Goal: Find specific page/section: Find specific page/section

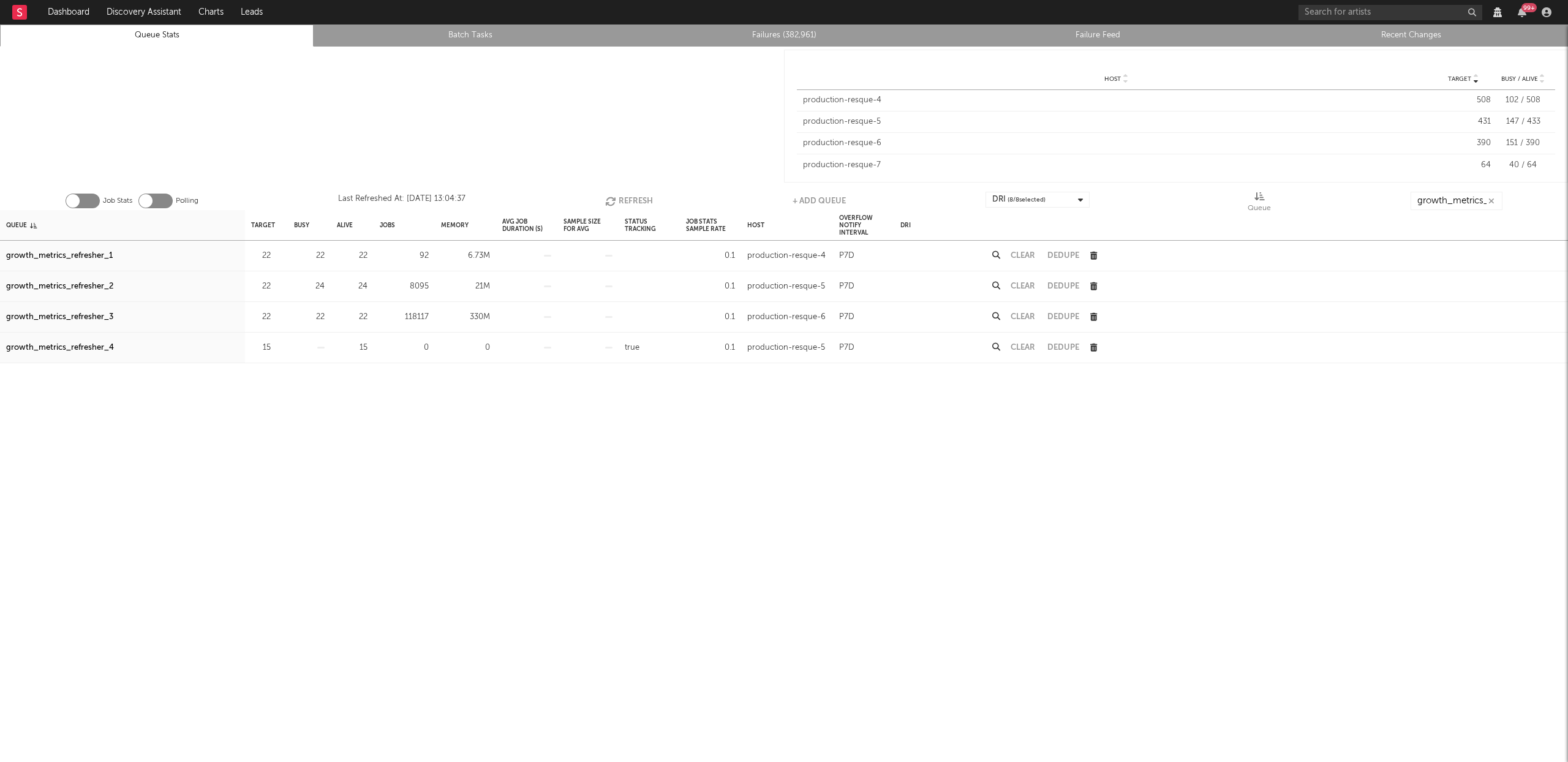
click at [610, 196] on icon "button" at bounding box center [612, 201] width 13 height 10
click at [63, 256] on div "growth_metrics_refresher_1" at bounding box center [59, 256] width 107 height 15
click at [80, 318] on div "growth_metrics_refresher_3" at bounding box center [60, 317] width 107 height 15
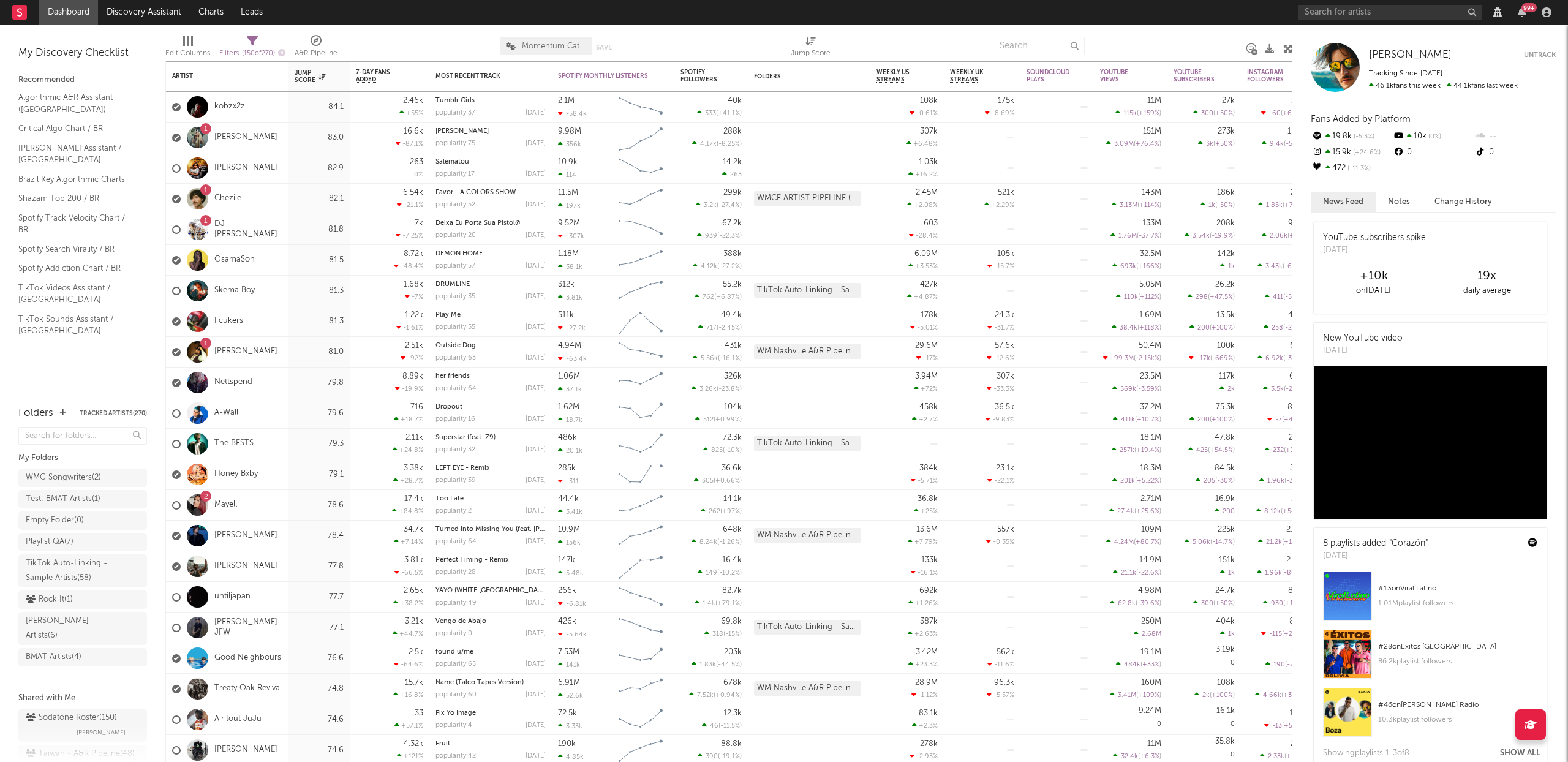
click at [1489, 17] on div at bounding box center [1498, 13] width 18 height 10
click at [1496, 13] on icon at bounding box center [1498, 13] width 8 height 10
click at [1447, 52] on form at bounding box center [1500, 47] width 117 height 18
click at [1468, 46] on input "number" at bounding box center [1507, 47] width 117 height 18
paste input "4060"
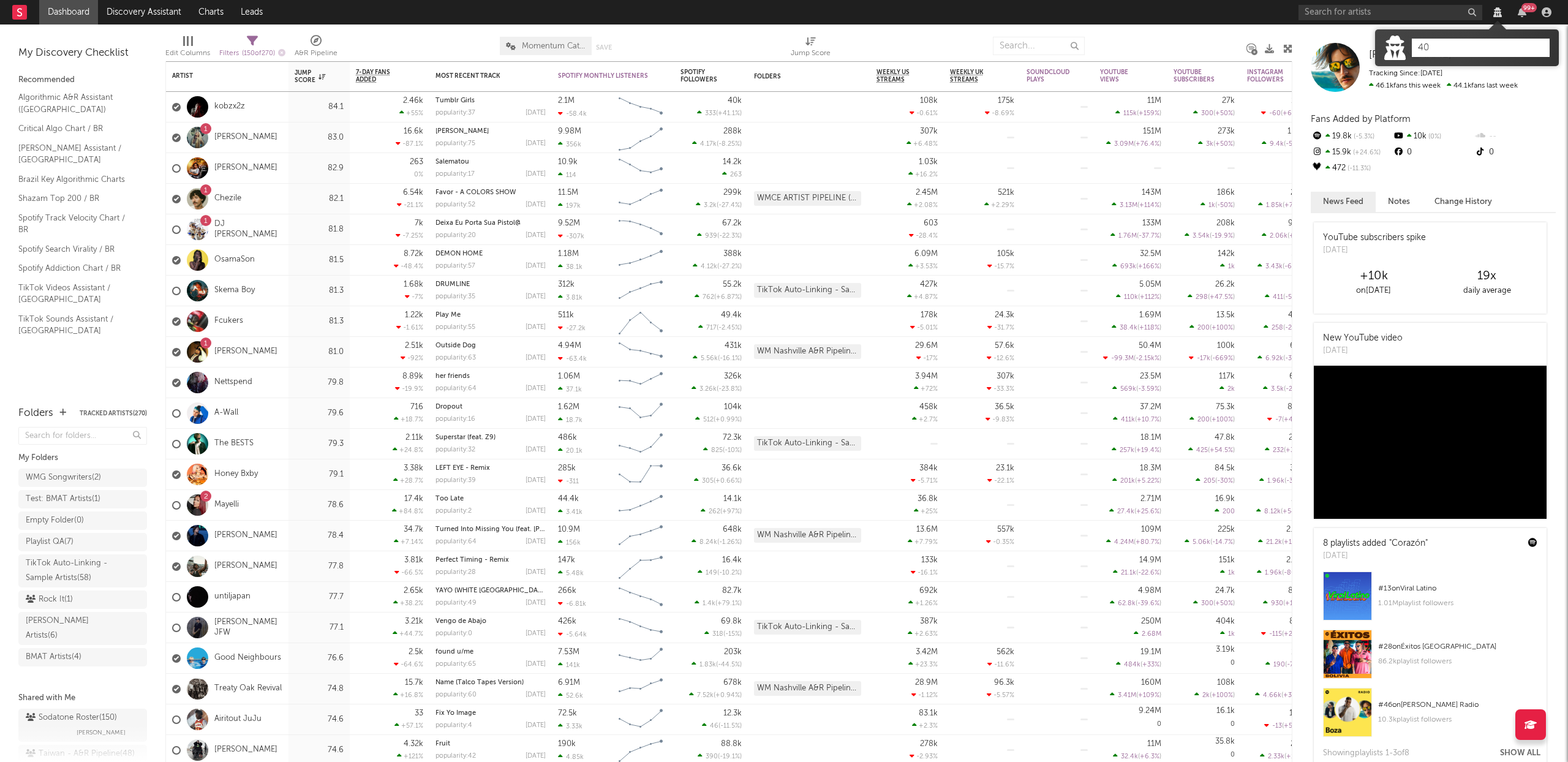
type input "4"
click at [419, 37] on div at bounding box center [419, 46] width 144 height 31
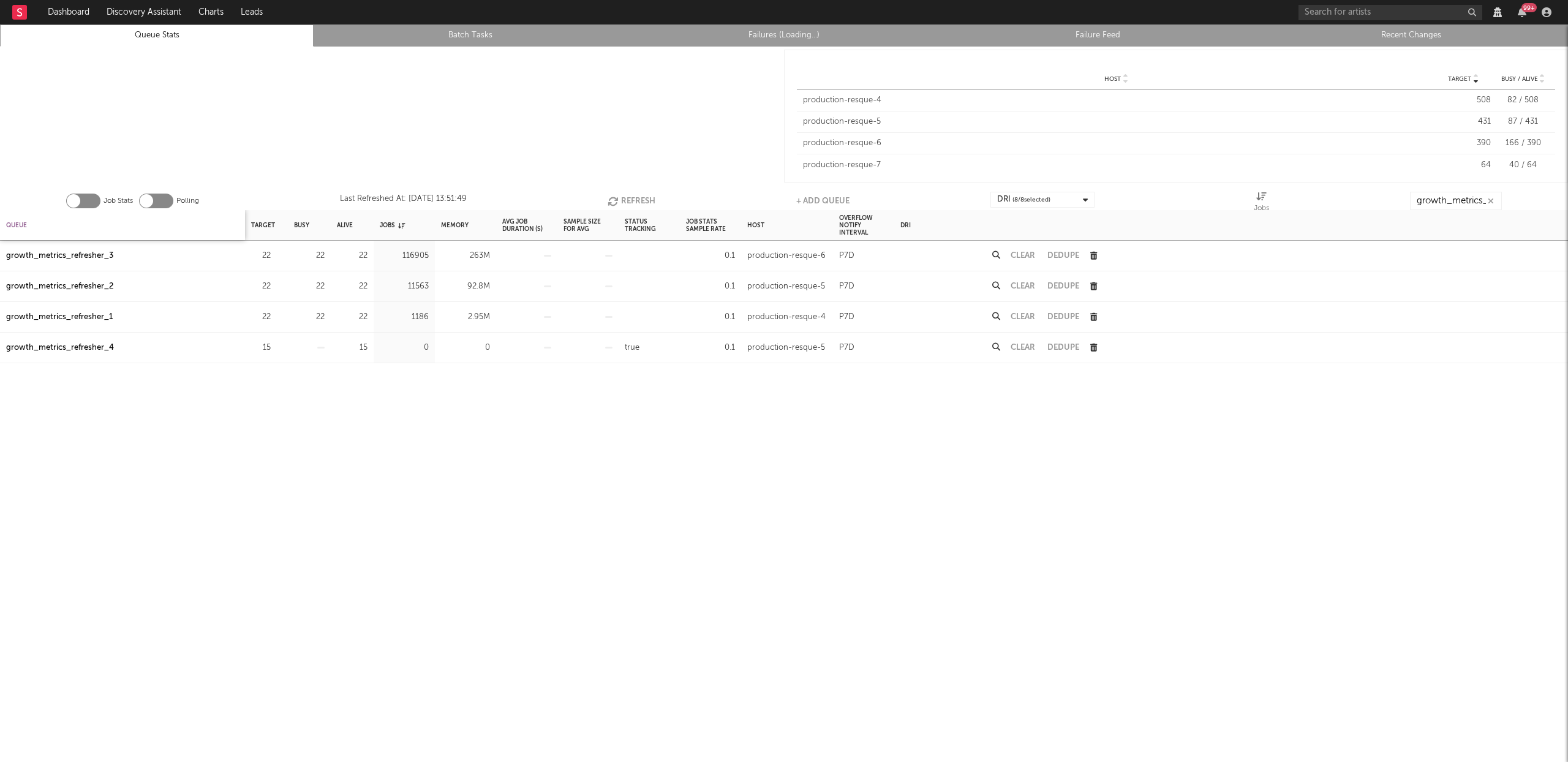
click at [23, 225] on div "Queue" at bounding box center [17, 225] width 21 height 26
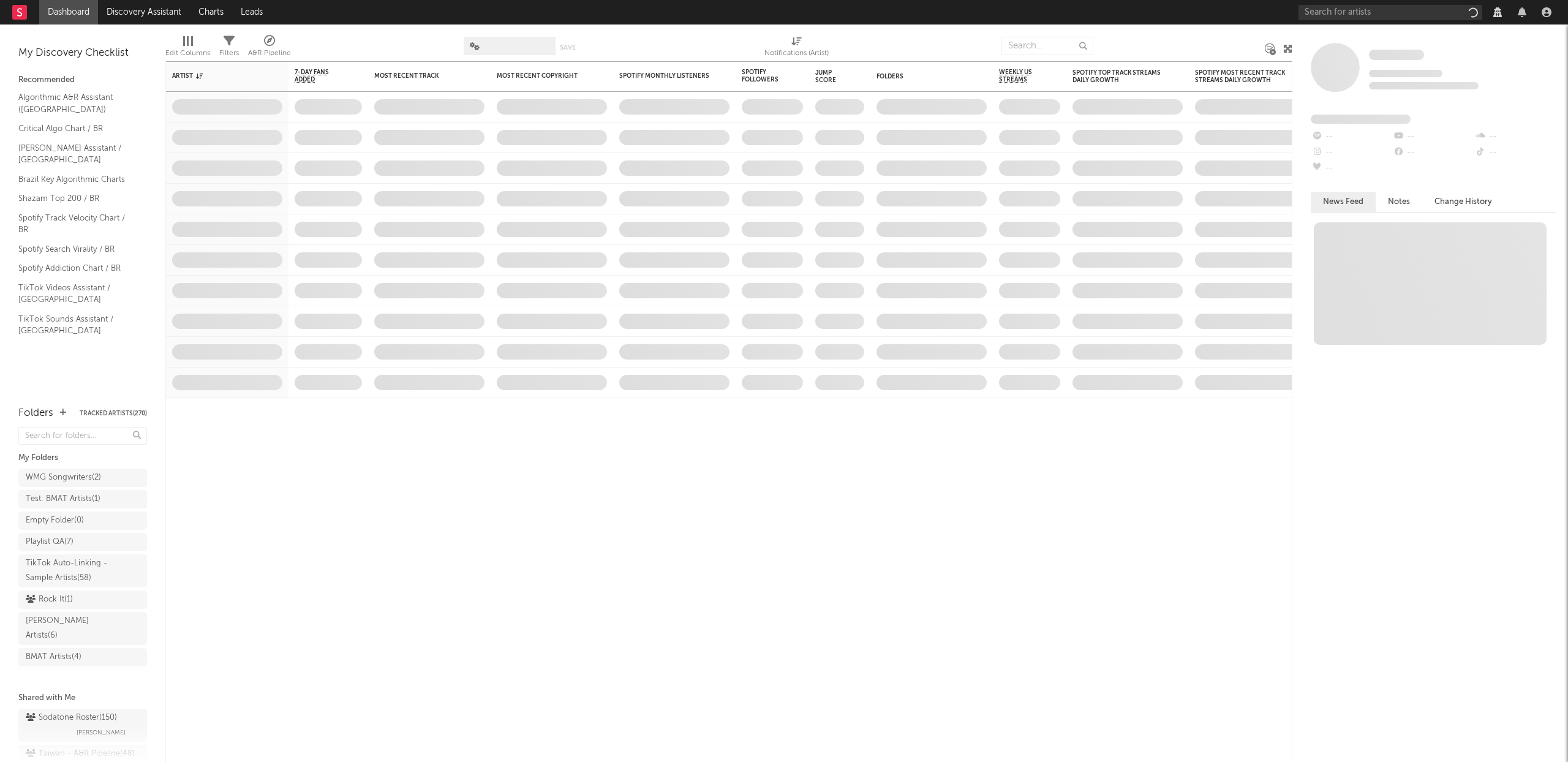
click at [1503, 13] on div at bounding box center [1498, 13] width 18 height 10
click at [1498, 13] on icon at bounding box center [1498, 13] width 8 height 10
click at [1471, 47] on input "number" at bounding box center [1507, 47] width 117 height 18
paste input "4274"
type input "4274"
